Goal: Information Seeking & Learning: Learn about a topic

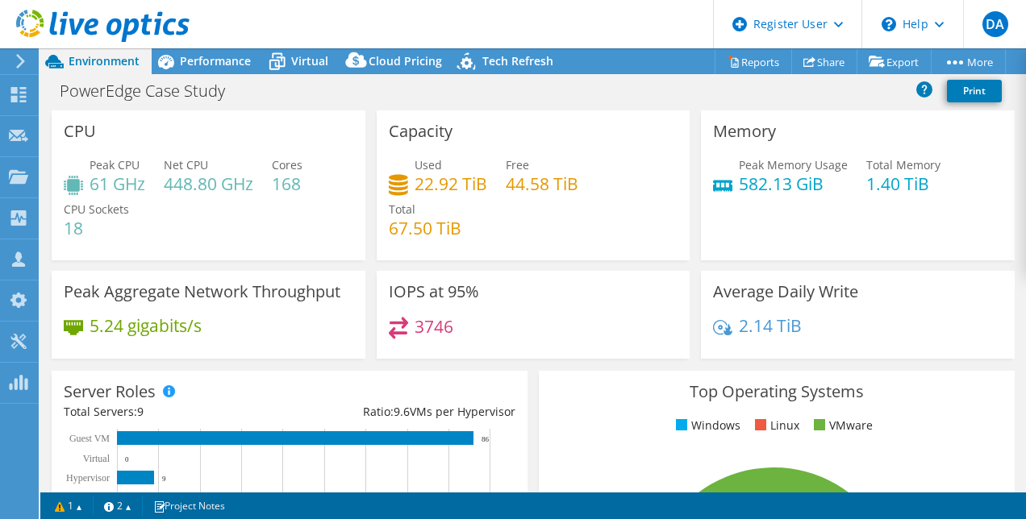
select select "USD"
drag, startPoint x: 168, startPoint y: 187, endPoint x: 215, endPoint y: 176, distance: 48.1
click at [215, 176] on h4 "448.80 GHz" at bounding box center [209, 184] width 90 height 18
drag, startPoint x: 215, startPoint y: 176, endPoint x: 197, endPoint y: 136, distance: 43.3
click at [197, 136] on div "CPU Peak CPU 61 GHz Net CPU 448.80 GHz Cores 168 CPU Sockets 18" at bounding box center [209, 185] width 314 height 150
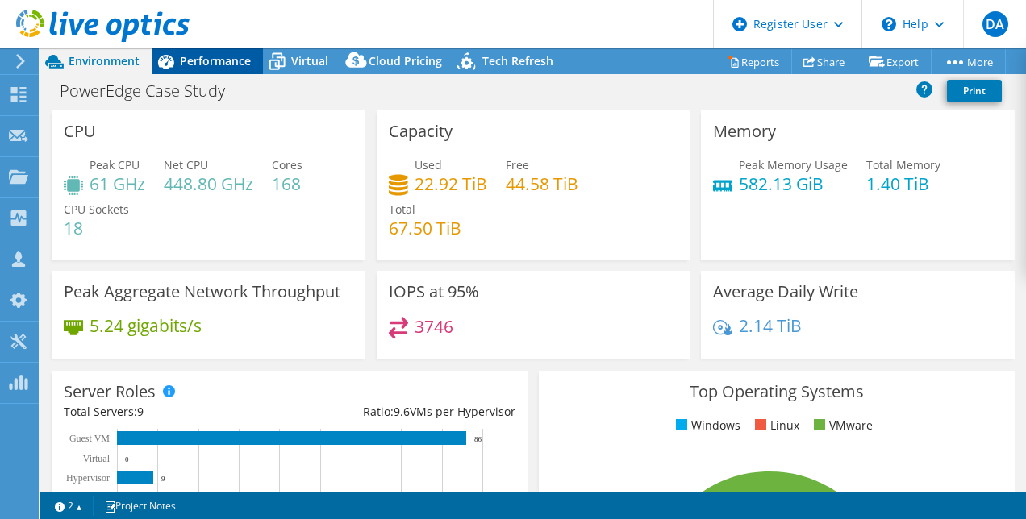
click at [214, 61] on span "Performance" at bounding box center [215, 60] width 71 height 15
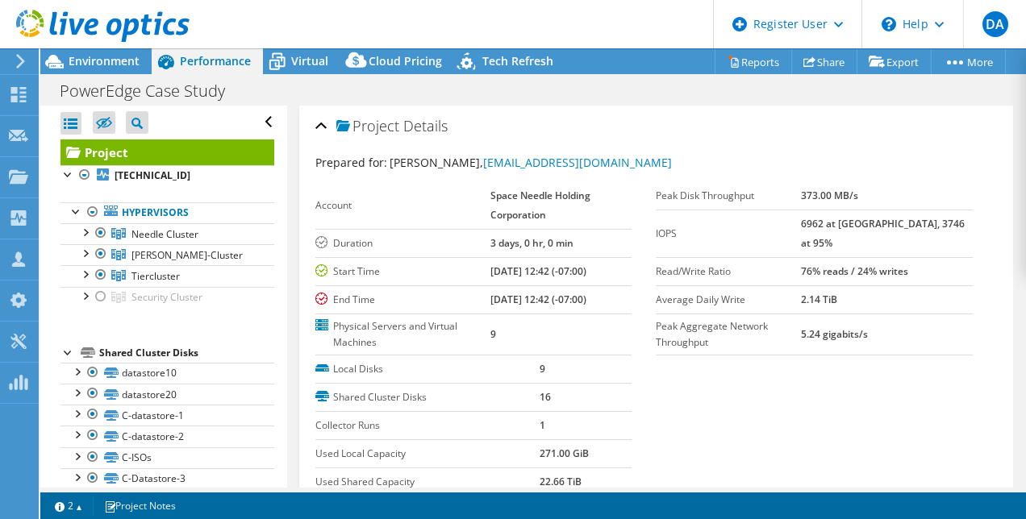
click at [327, 125] on h2 "Project Details" at bounding box center [381, 126] width 132 height 32
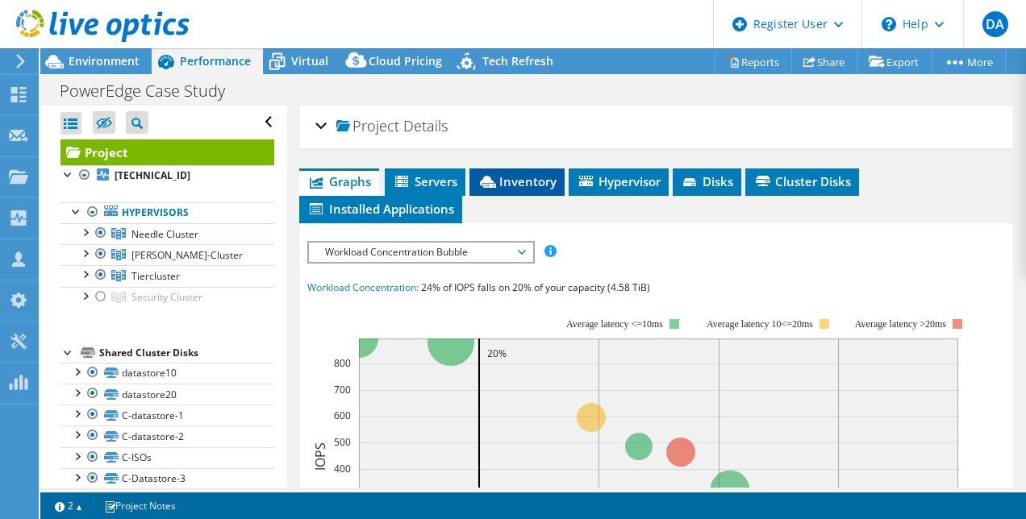
click at [535, 184] on span "Inventory" at bounding box center [516, 181] width 79 height 16
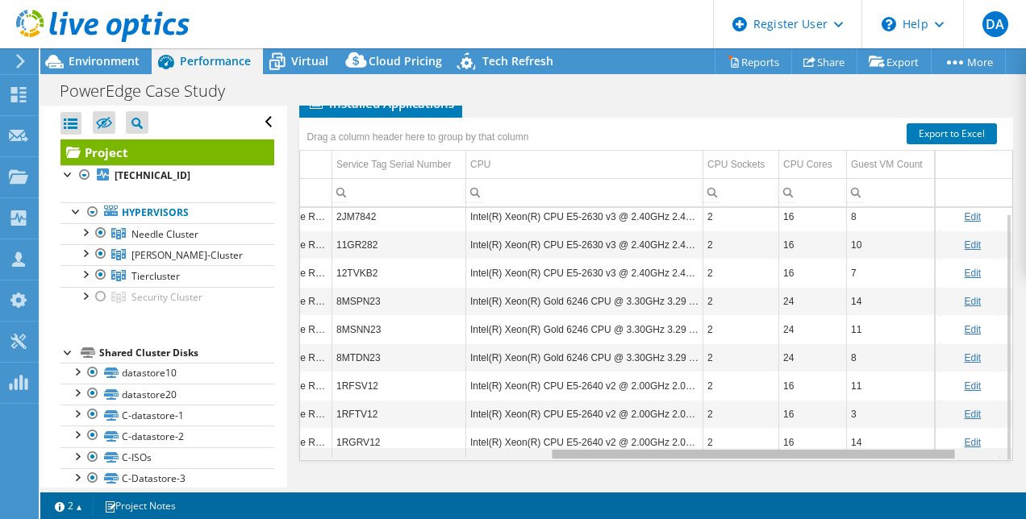
drag, startPoint x: 581, startPoint y: 452, endPoint x: 839, endPoint y: 392, distance: 265.1
click at [839, 392] on body "DA Dell User David Amasi David.Amasi@dell.com Dell My Profile Log Out \n Help E…" at bounding box center [513, 259] width 1026 height 519
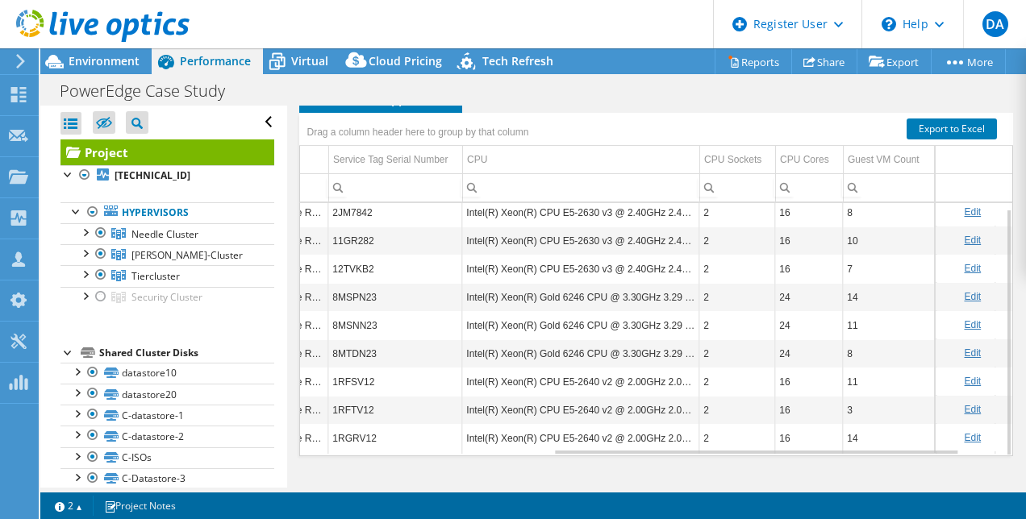
scroll to position [6, 441]
click at [319, 54] on span "Virtual" at bounding box center [309, 60] width 37 height 15
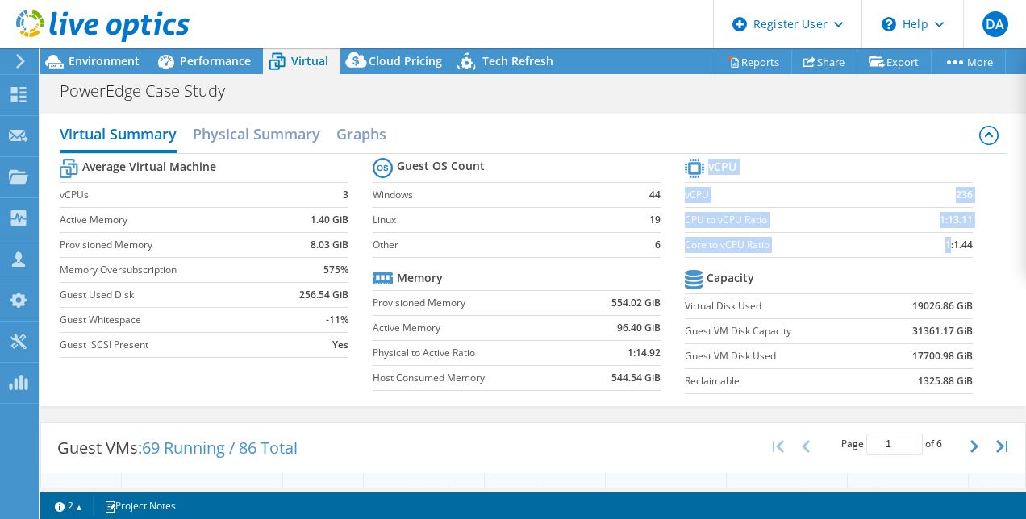
drag, startPoint x: 937, startPoint y: 249, endPoint x: 966, endPoint y: 245, distance: 29.3
click at [966, 245] on section "vCPU vCPU 236 CPU to vCPU Ratio 1:13.11 Core to vCPU Ratio 1:1.44 Capacity Virt…" at bounding box center [841, 279] width 312 height 248
click at [969, 245] on section "vCPU vCPU 236 CPU to vCPU Ratio 1:13.11 Core to vCPU Ratio 1:1.44 Capacity Virt…" at bounding box center [841, 279] width 312 height 248
click at [969, 242] on section "vCPU vCPU 236 CPU to vCPU Ratio 1:13.11 Core to vCPU Ratio 1:1.44 Capacity Virt…" at bounding box center [841, 279] width 312 height 248
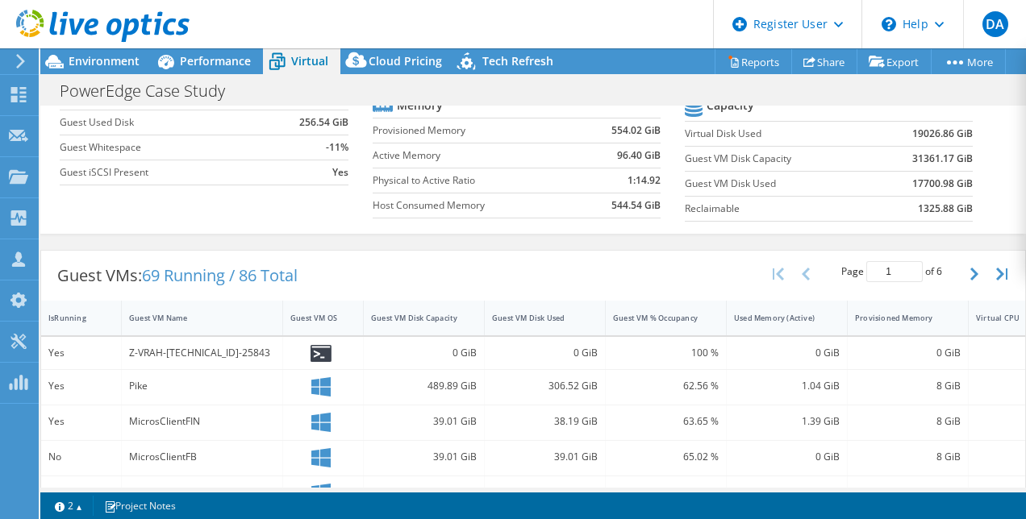
scroll to position [137, 0]
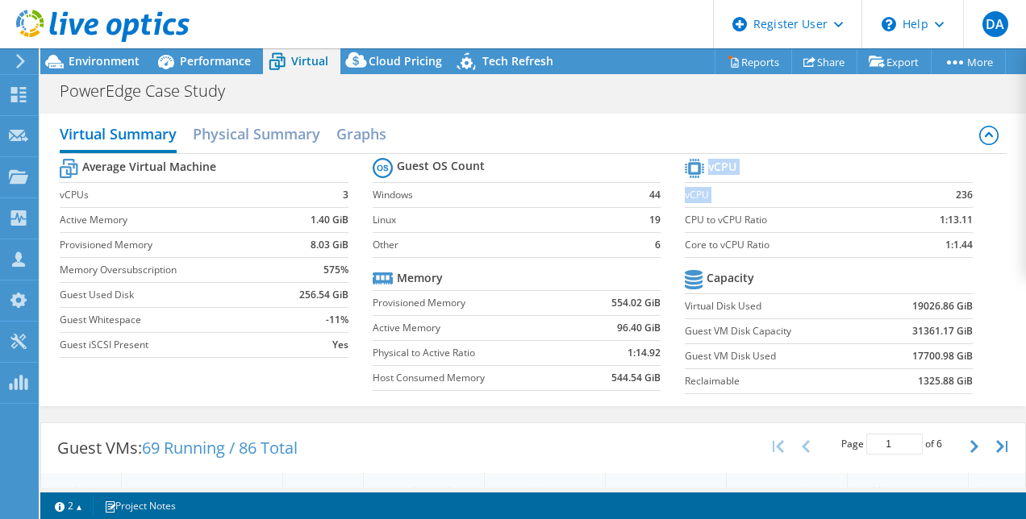
drag, startPoint x: 943, startPoint y: 196, endPoint x: 962, endPoint y: 195, distance: 19.4
click at [962, 195] on section "vCPU vCPU 236 CPU to vCPU Ratio 1:13.11 Core to vCPU Ratio 1:1.44 Capacity Virt…" at bounding box center [841, 279] width 312 height 248
click at [983, 208] on section "vCPU vCPU 236 CPU to vCPU Ratio 1:13.11 Core to vCPU Ratio 1:1.44 Capacity Virt…" at bounding box center [841, 279] width 312 height 248
click at [110, 61] on span "Environment" at bounding box center [104, 60] width 71 height 15
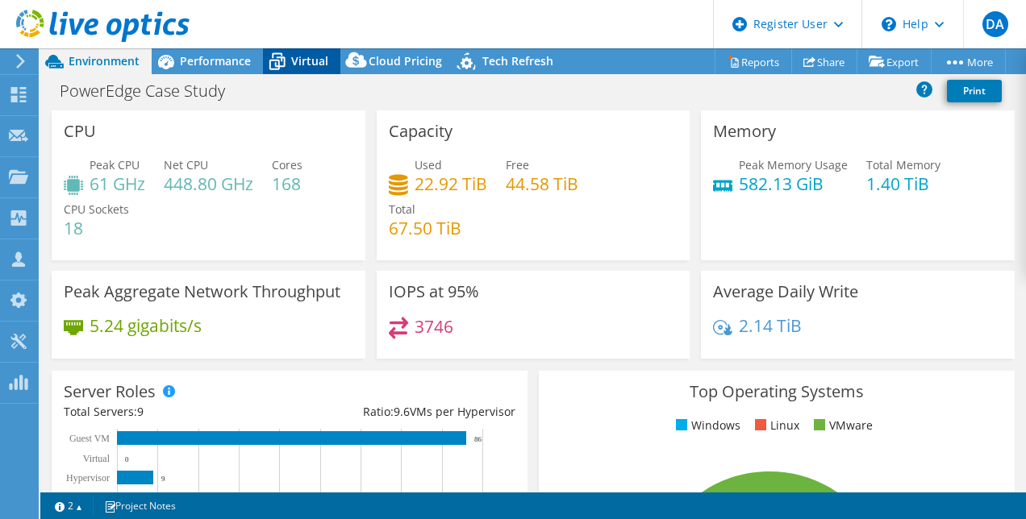
click at [318, 52] on div "Virtual" at bounding box center [301, 61] width 77 height 26
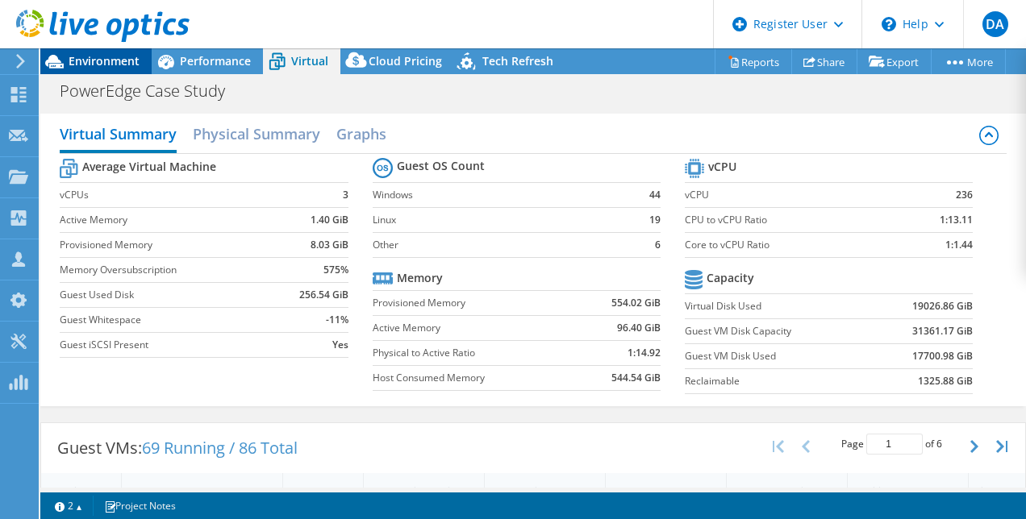
click at [98, 65] on span "Environment" at bounding box center [104, 60] width 71 height 15
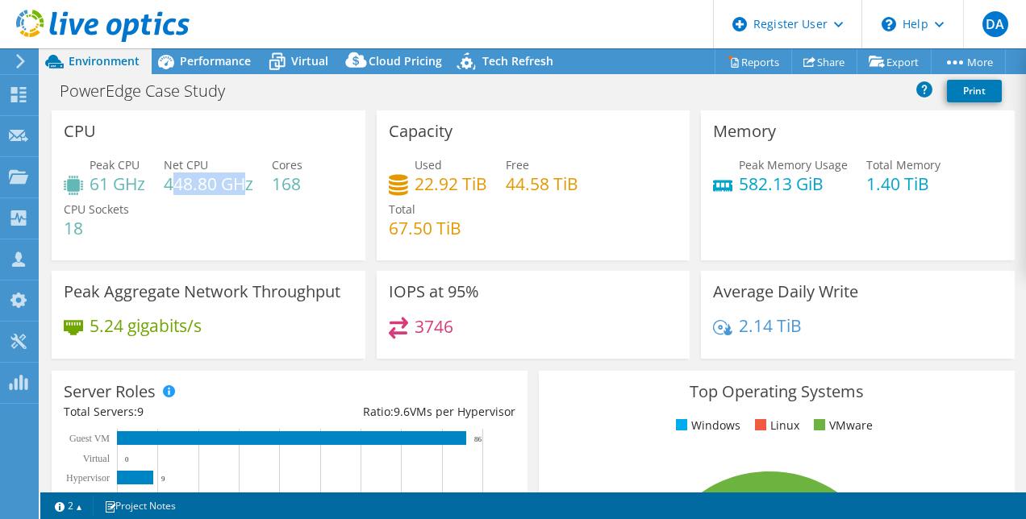
drag, startPoint x: 170, startPoint y: 180, endPoint x: 244, endPoint y: 181, distance: 74.2
click at [244, 181] on h4 "448.80 GHz" at bounding box center [209, 184] width 90 height 18
drag, startPoint x: 244, startPoint y: 181, endPoint x: 186, endPoint y: 210, distance: 65.3
click at [186, 210] on div "Peak CPU 61 GHz Net CPU 448.80 GHz Cores 168 CPU Sockets 18" at bounding box center [209, 204] width 290 height 97
click at [209, 54] on span "Performance" at bounding box center [215, 60] width 71 height 15
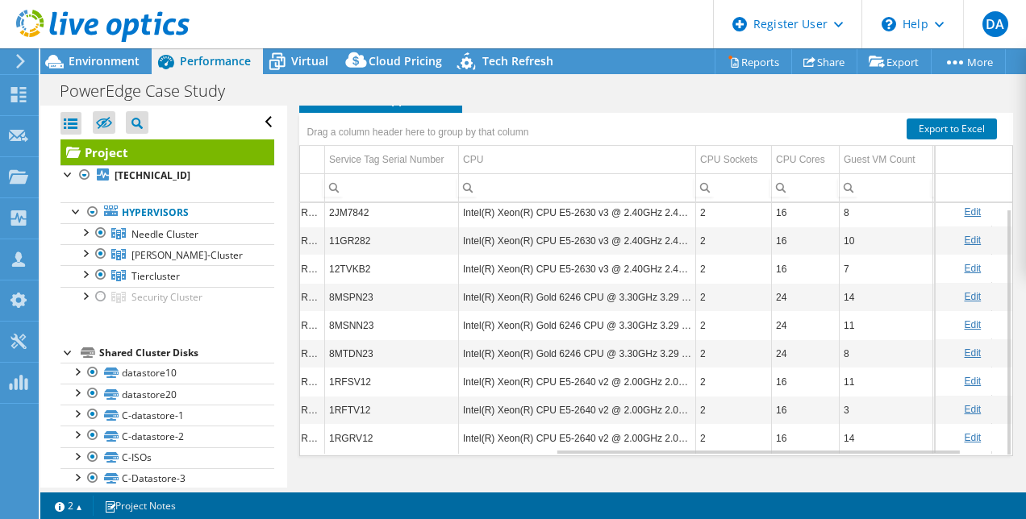
scroll to position [6, 442]
click at [97, 69] on div "Environment" at bounding box center [95, 61] width 111 height 26
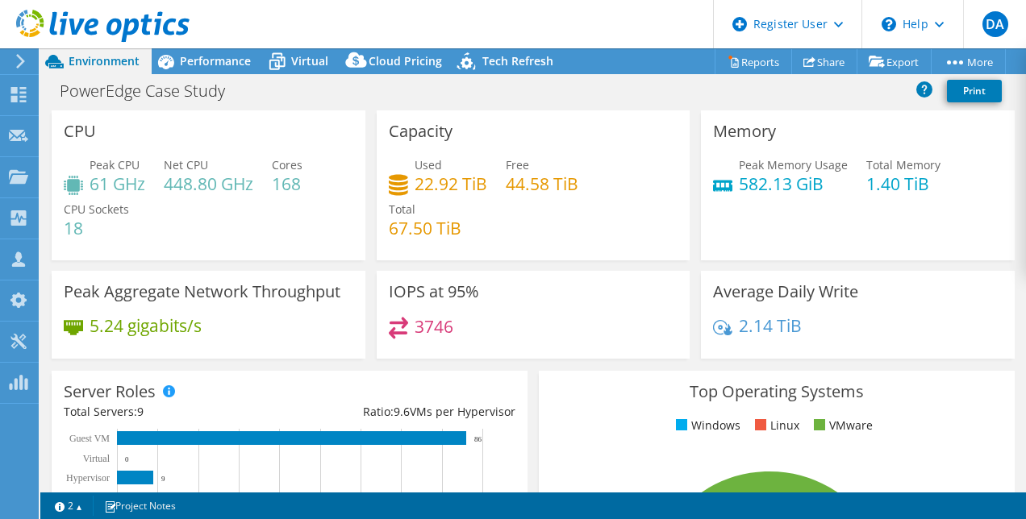
click at [118, 184] on h4 "61 GHz" at bounding box center [118, 184] width 56 height 18
click at [204, 61] on span "Performance" at bounding box center [215, 60] width 71 height 15
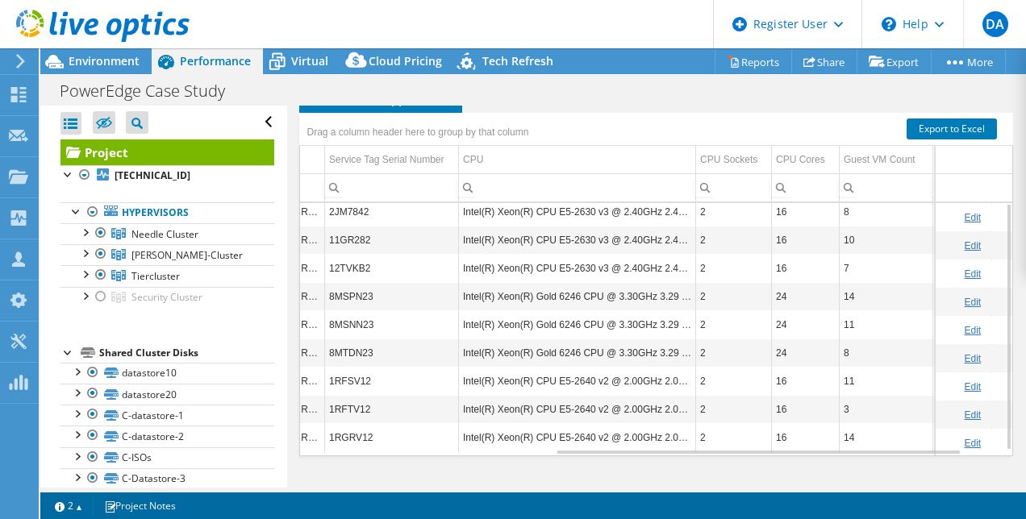
scroll to position [0, 442]
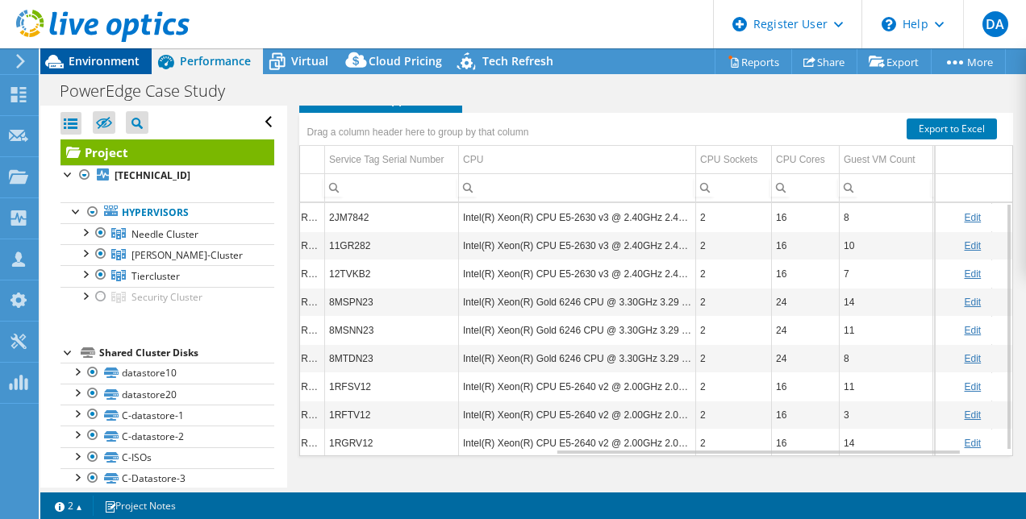
click at [72, 60] on span "Environment" at bounding box center [104, 60] width 71 height 15
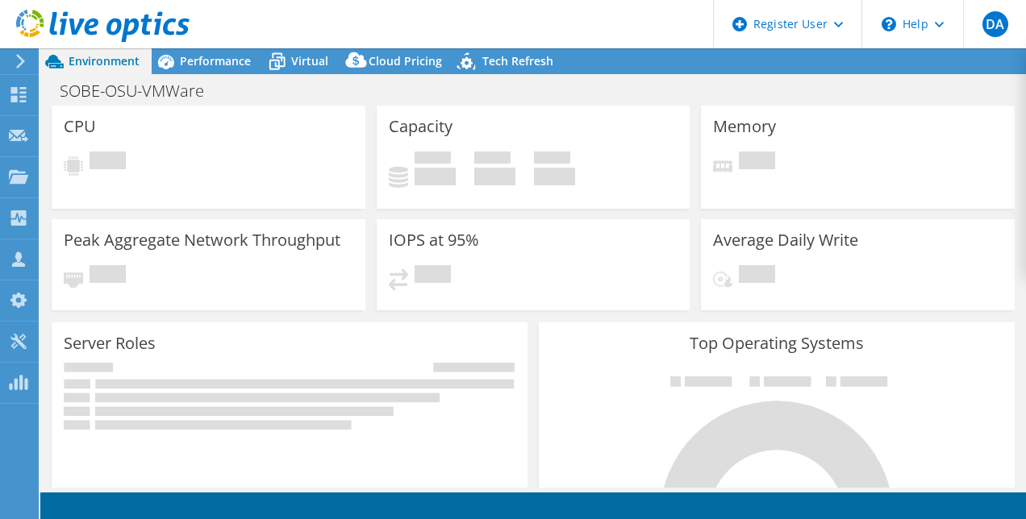
select select "USD"
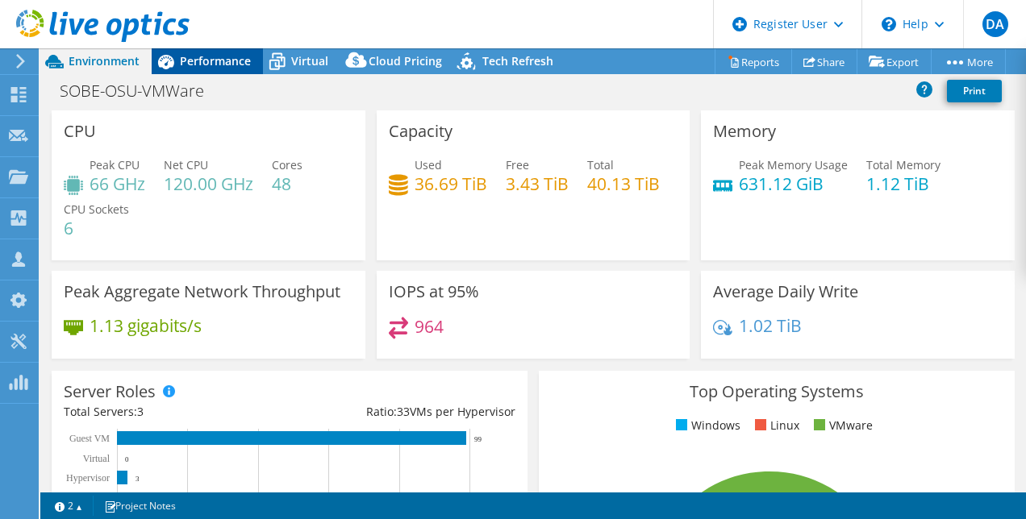
click at [231, 73] on div "Performance" at bounding box center [207, 61] width 111 height 26
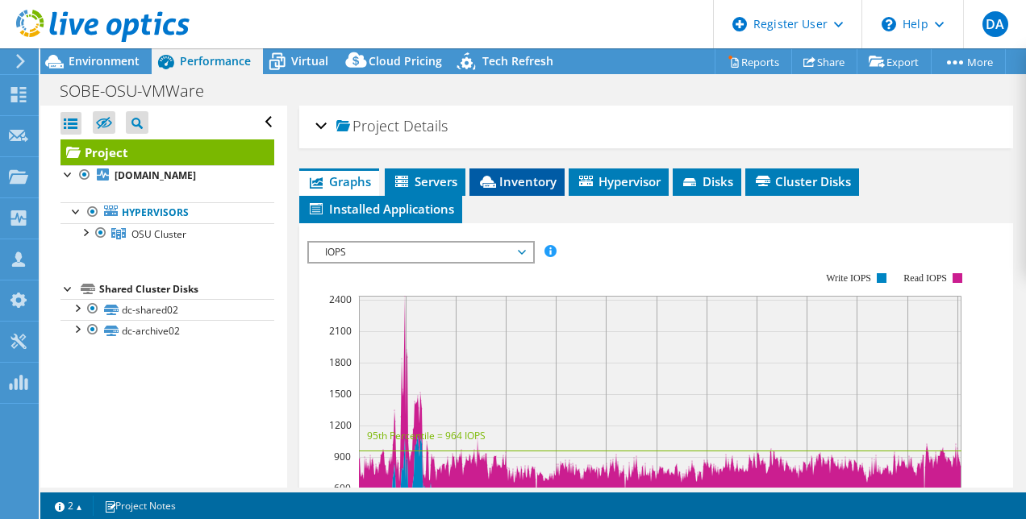
click at [511, 179] on span "Inventory" at bounding box center [516, 181] width 79 height 16
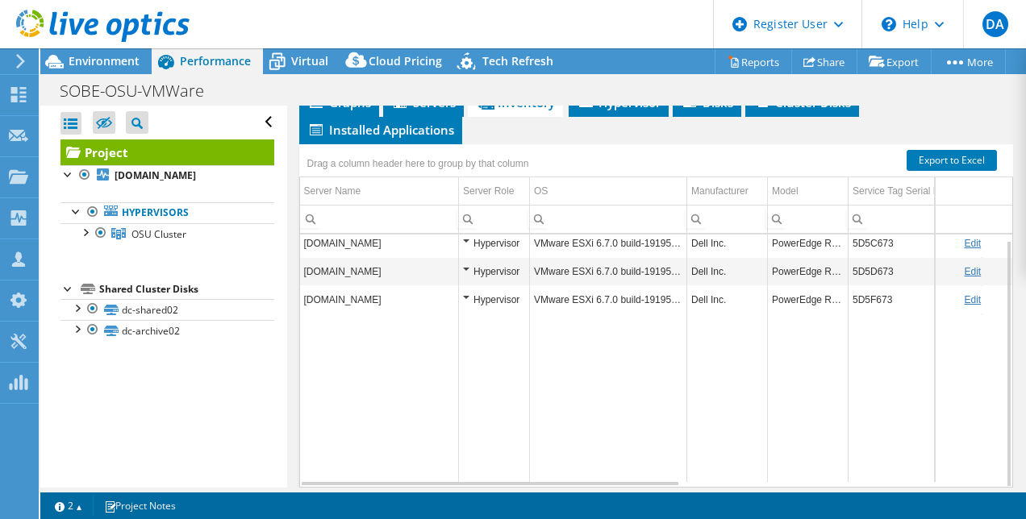
scroll to position [6, 0]
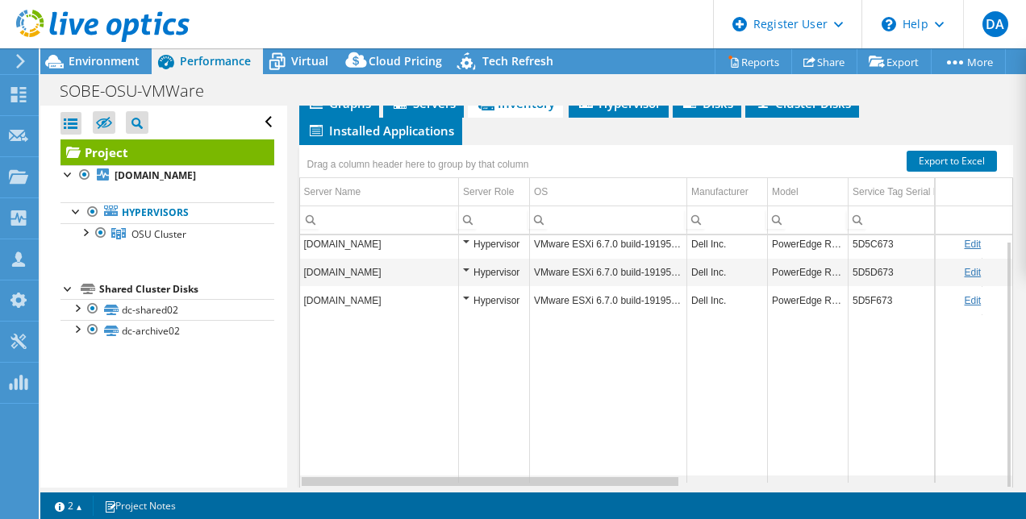
click at [656, 481] on div "Data grid" at bounding box center [490, 481] width 377 height 9
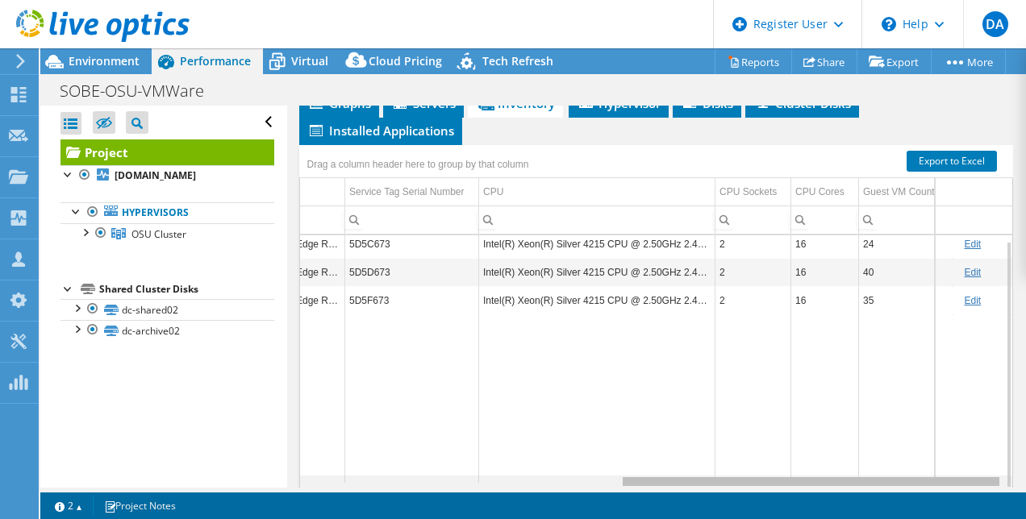
scroll to position [0, 591]
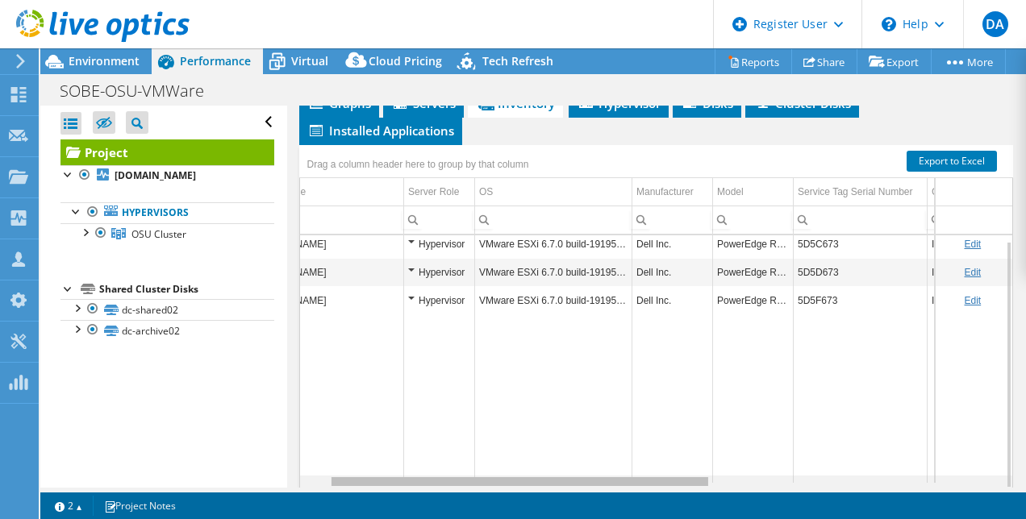
drag, startPoint x: 656, startPoint y: 478, endPoint x: 692, endPoint y: 458, distance: 41.5
click at [692, 458] on body "DA Dell User David Amasi David.Amasi@dell.com Dell My Profile Log Out \n Help E…" at bounding box center [513, 259] width 1026 height 519
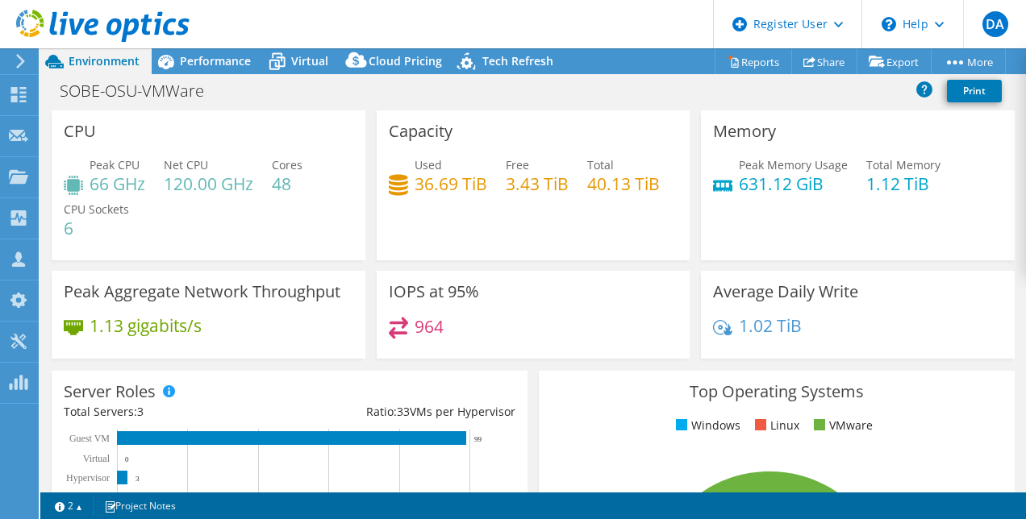
select select "USD"
